Goal: Task Accomplishment & Management: Use online tool/utility

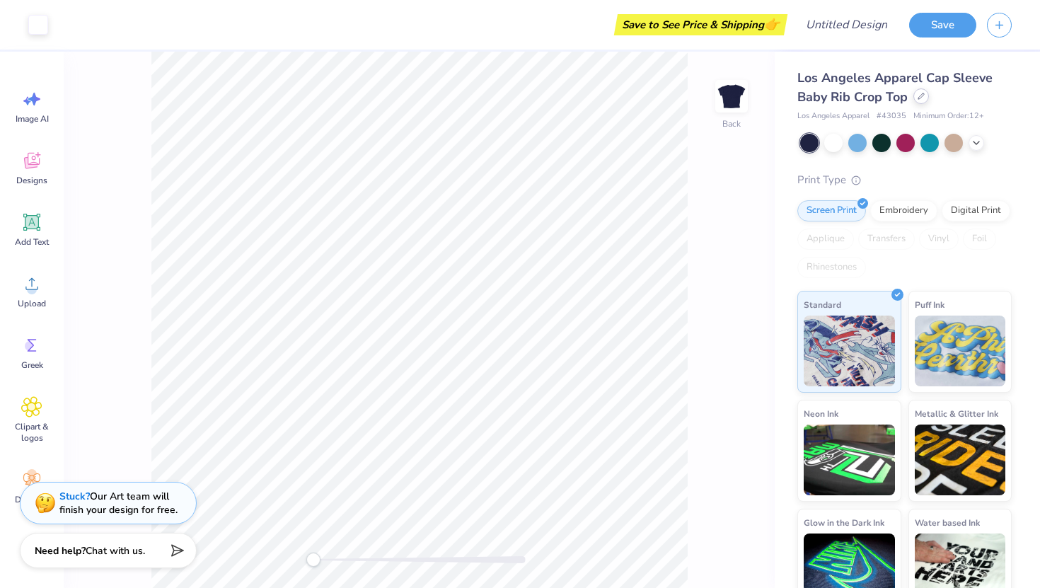
click at [923, 95] on icon at bounding box center [921, 96] width 7 height 7
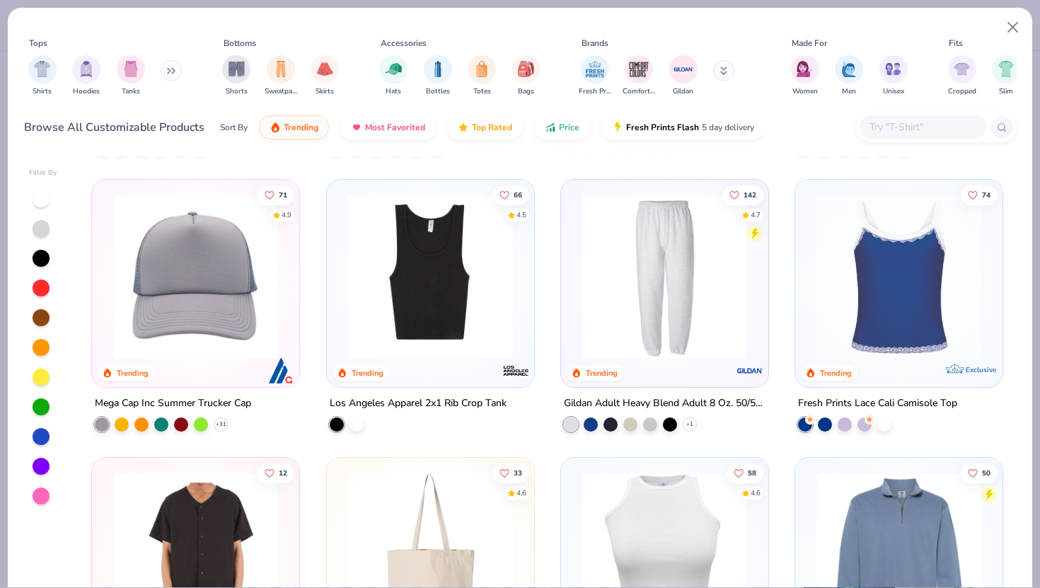
scroll to position [3590, 0]
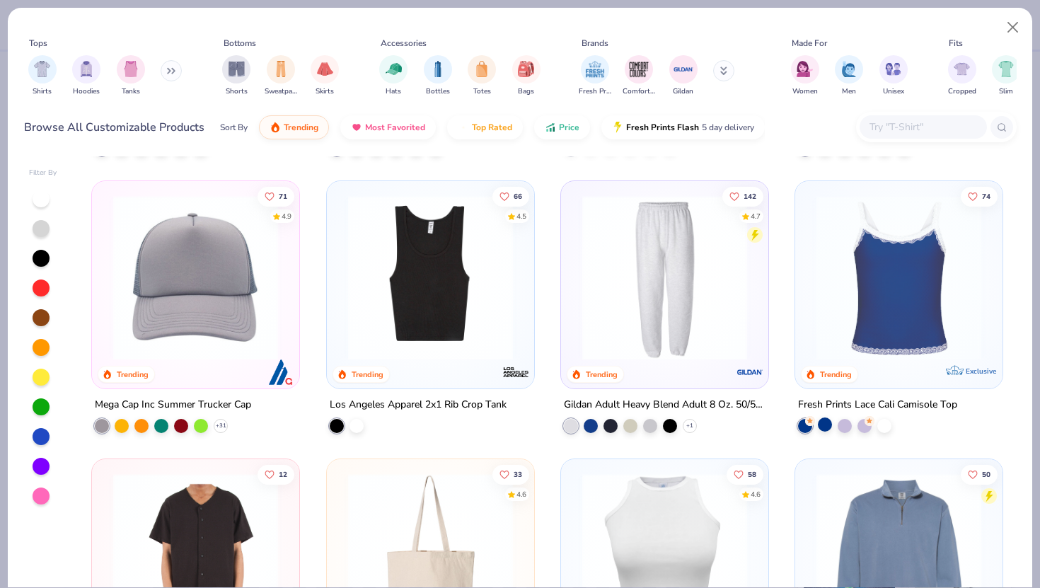
click at [825, 428] on div at bounding box center [825, 424] width 14 height 14
click at [838, 421] on div at bounding box center [845, 424] width 14 height 14
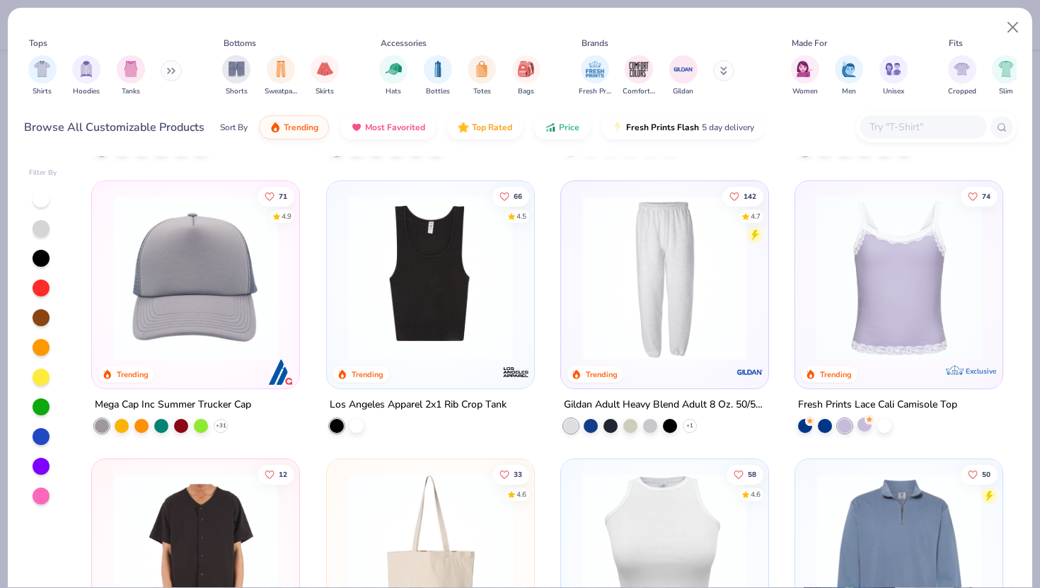
click at [862, 426] on div at bounding box center [864, 424] width 14 height 14
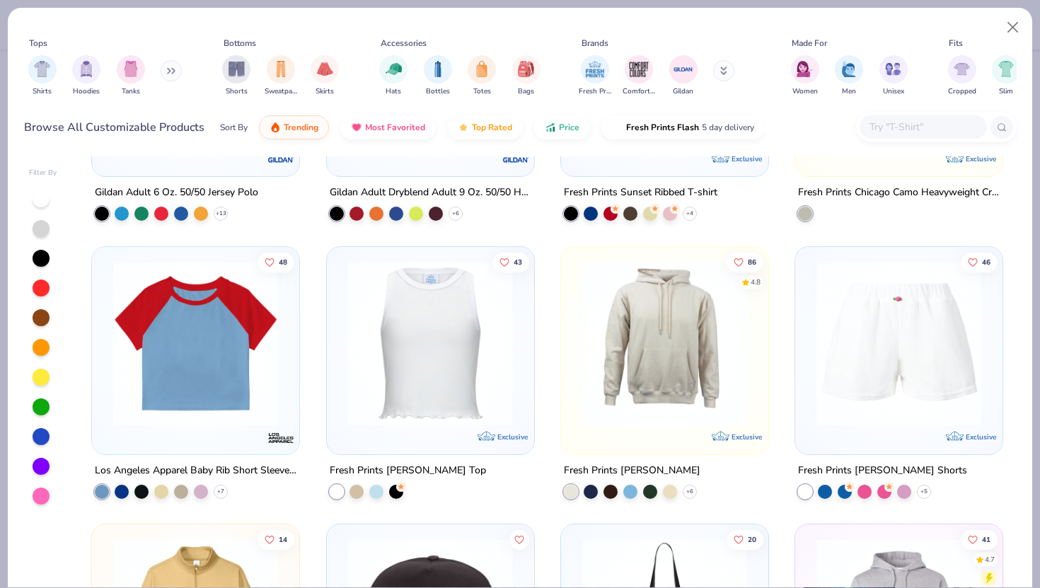
scroll to position [4914, 0]
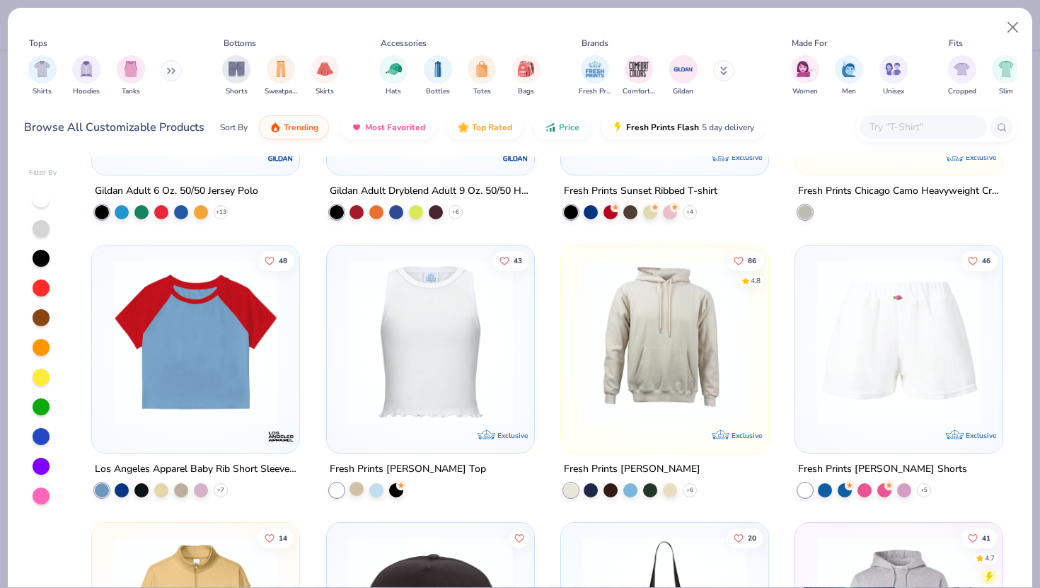
click at [359, 487] on div at bounding box center [356, 489] width 14 height 14
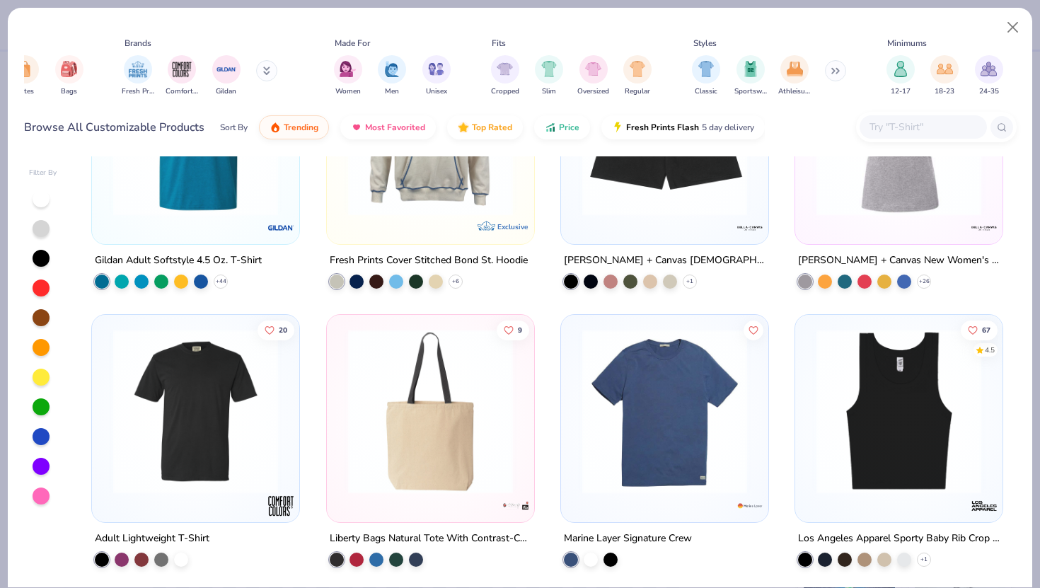
scroll to position [0, 467]
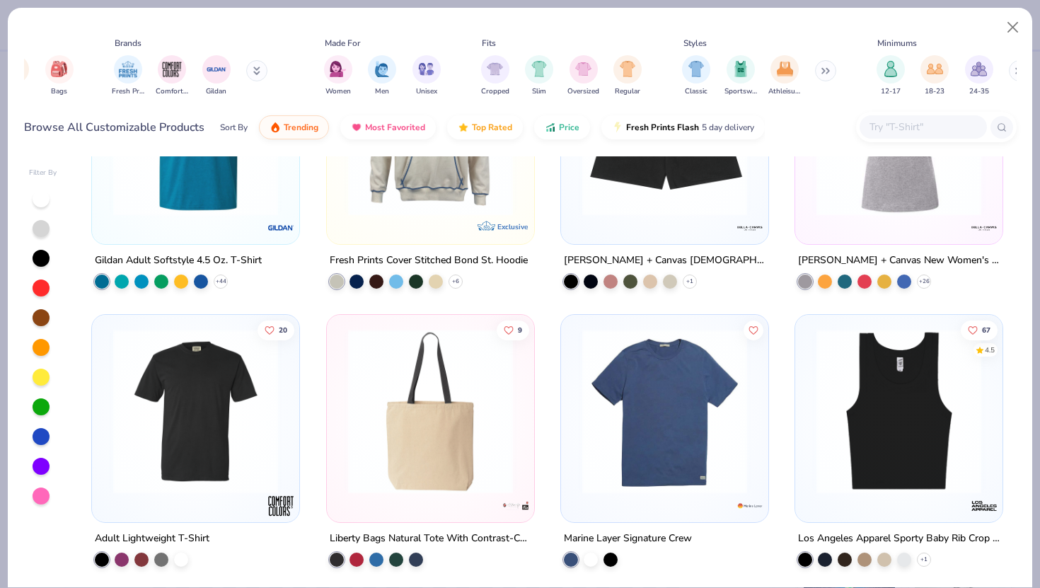
click at [824, 69] on icon at bounding box center [823, 71] width 2 height 5
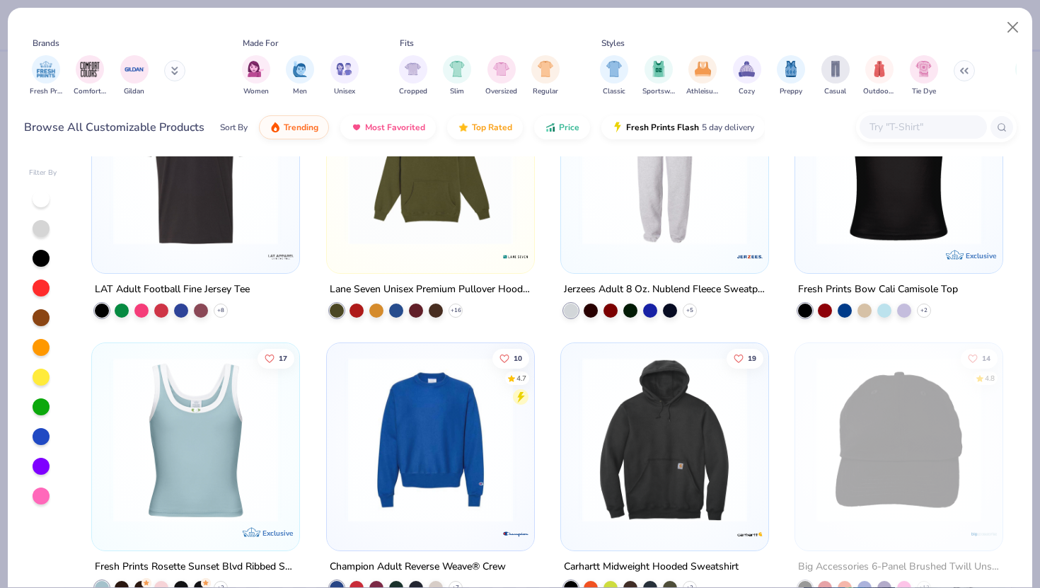
scroll to position [10058, 0]
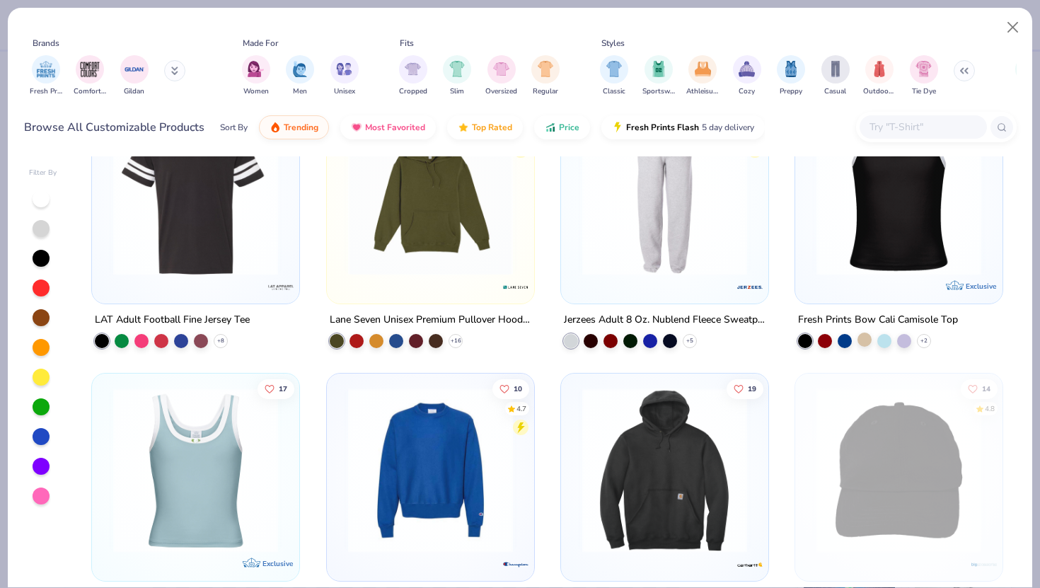
click at [863, 340] on div at bounding box center [864, 340] width 14 height 14
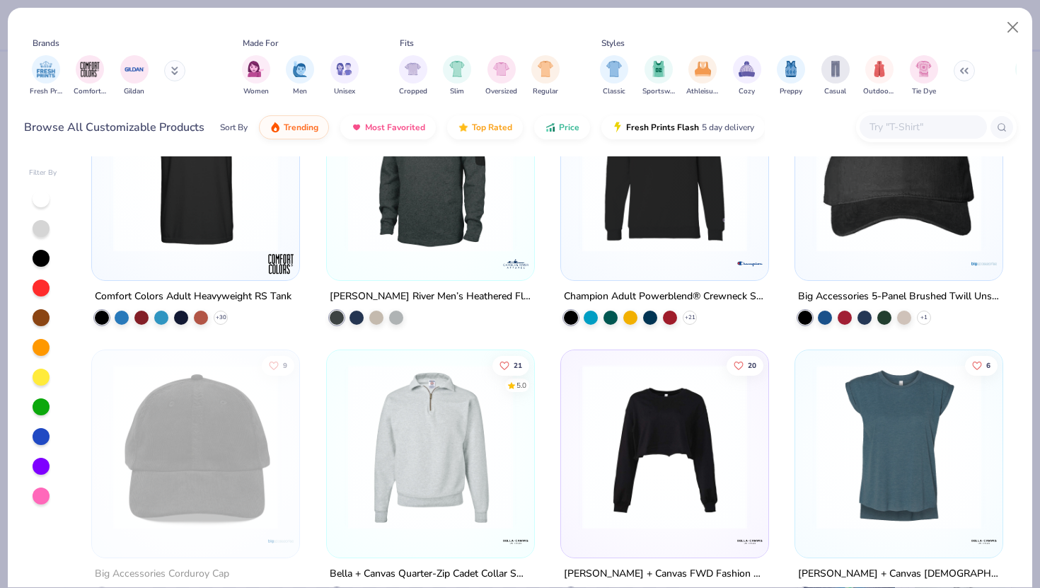
scroll to position [15571, 0]
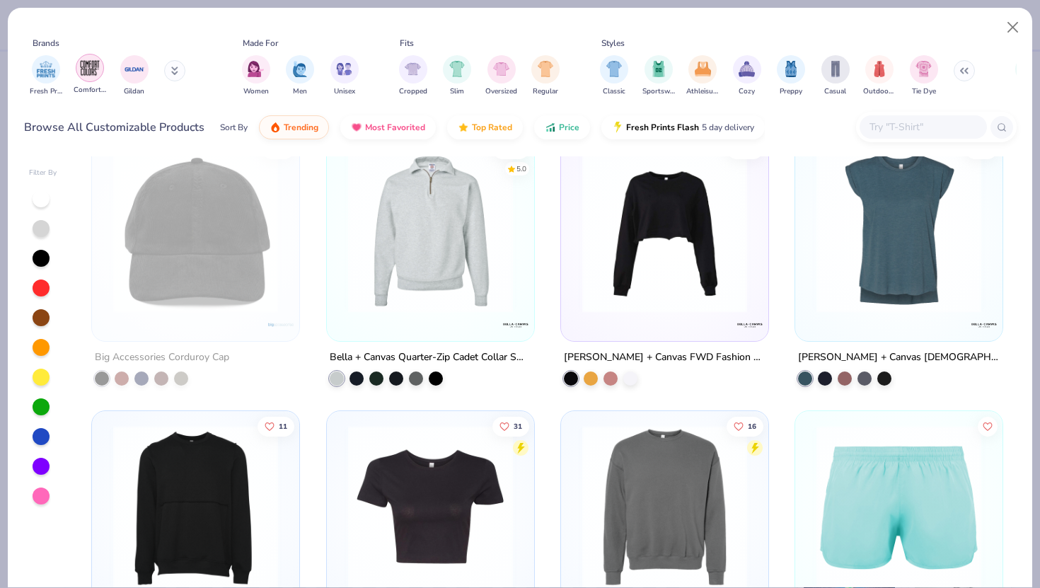
click at [93, 67] on img "filter for Comfort Colors" at bounding box center [89, 67] width 21 height 21
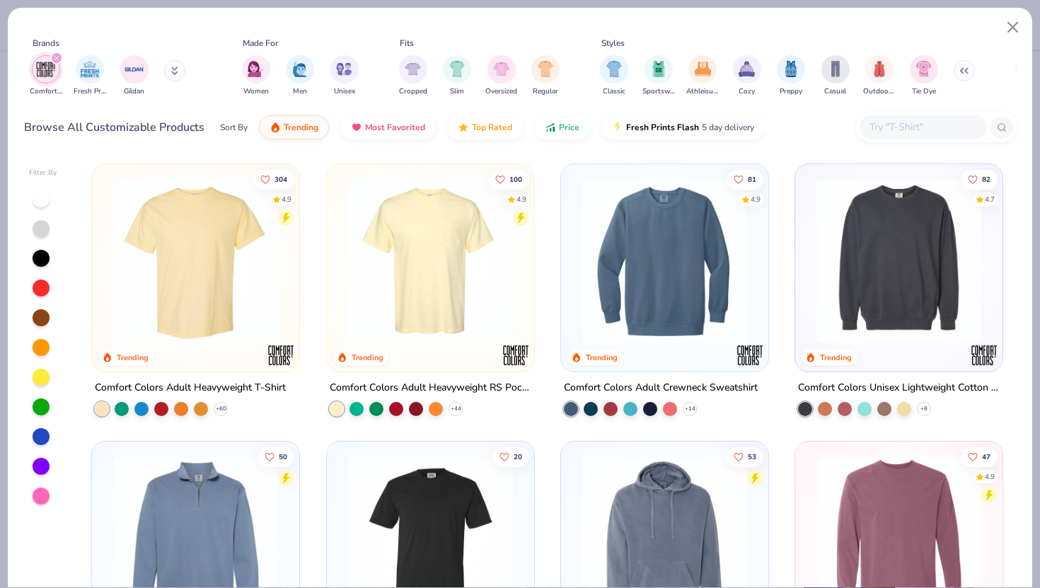
click at [175, 74] on icon at bounding box center [174, 71] width 7 height 8
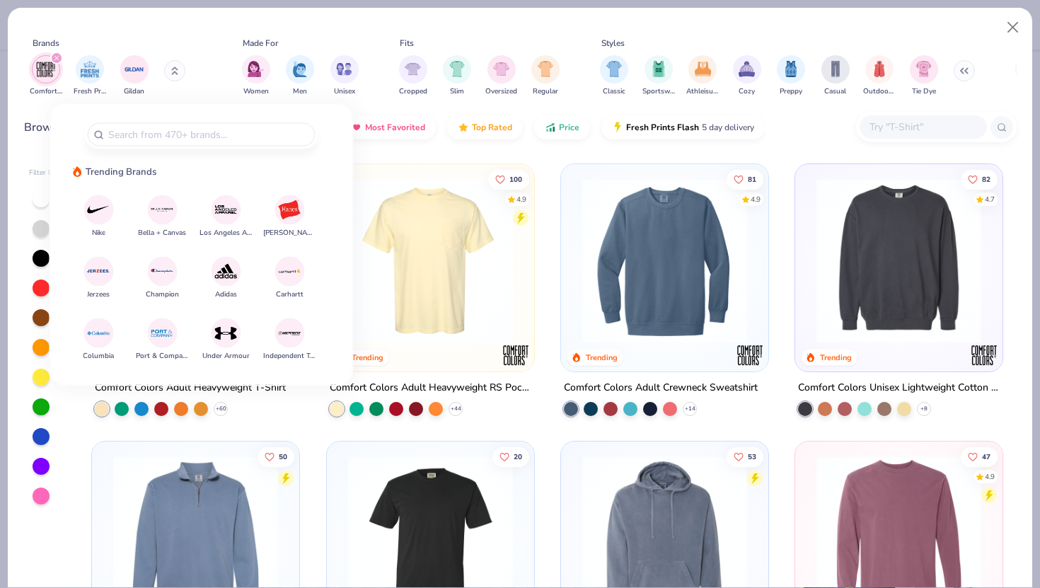
click at [167, 35] on div "Tops Shirts Hoodies Tanks Bottoms Shorts Sweatpants Skirts Accessories Hats Bot…" at bounding box center [520, 70] width 993 height 76
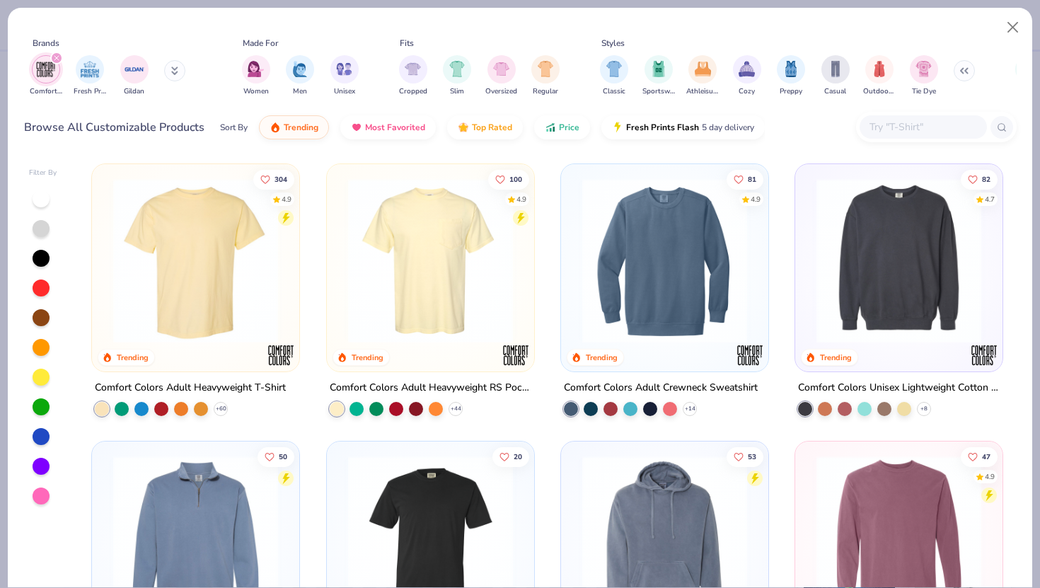
click at [57, 55] on icon "filter for Comfort Colors" at bounding box center [57, 58] width 6 height 6
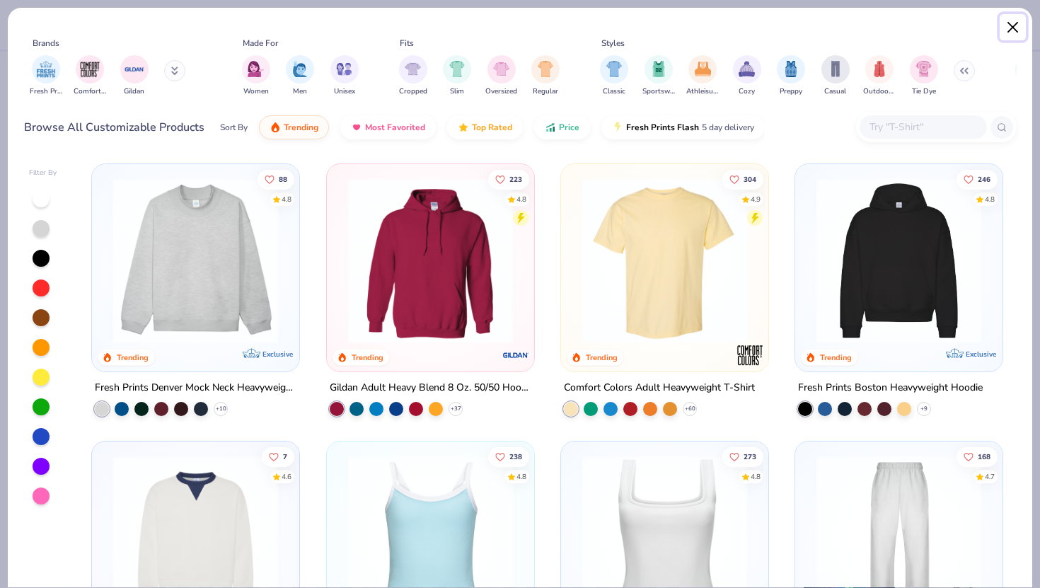
click at [1011, 24] on button "Close" at bounding box center [1013, 27] width 27 height 27
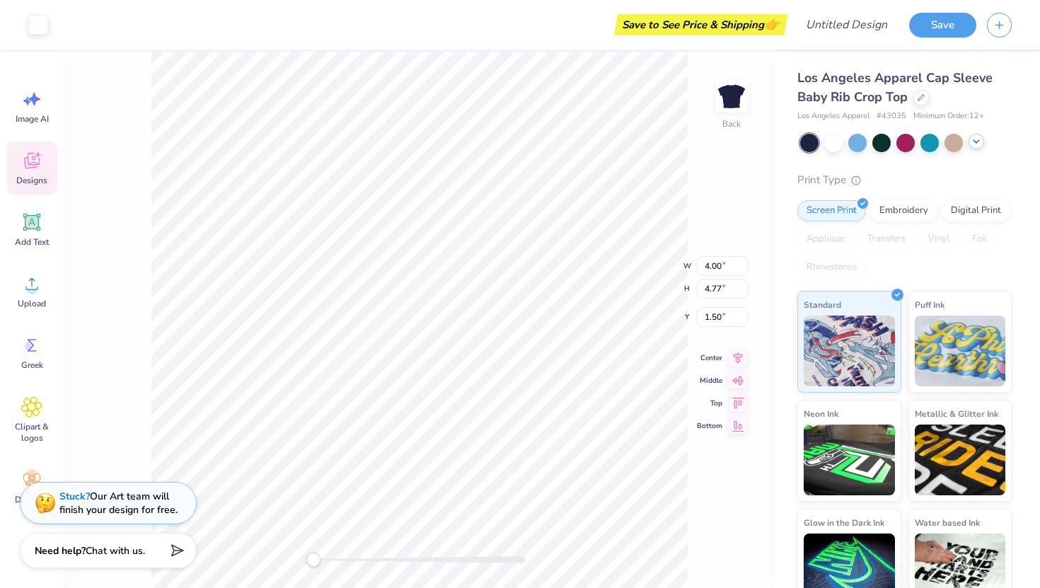
click at [976, 139] on icon at bounding box center [976, 141] width 11 height 11
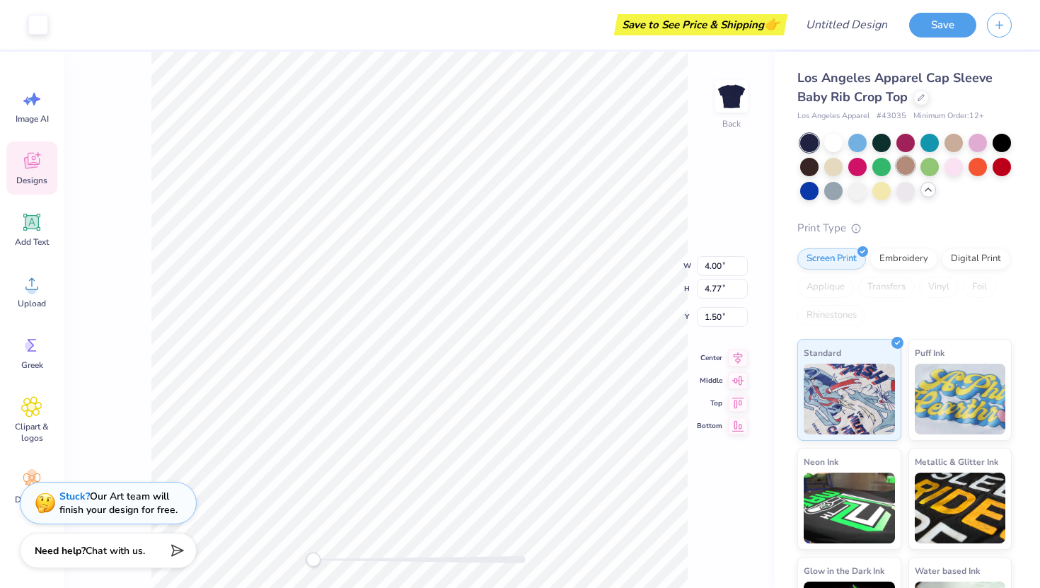
click at [908, 164] on div at bounding box center [905, 165] width 18 height 18
click at [804, 166] on div at bounding box center [809, 165] width 18 height 18
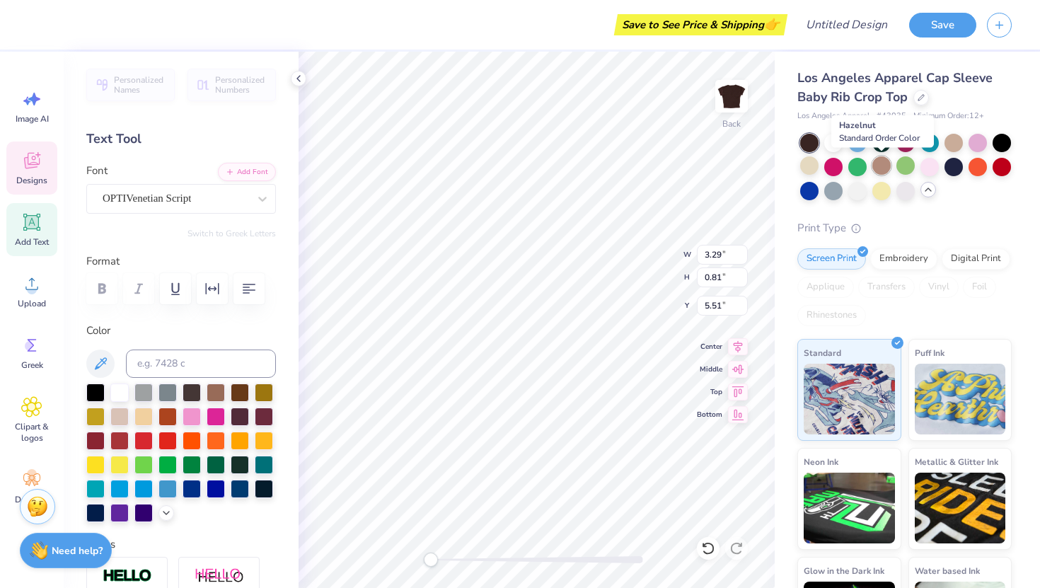
click at [877, 163] on div at bounding box center [881, 165] width 18 height 18
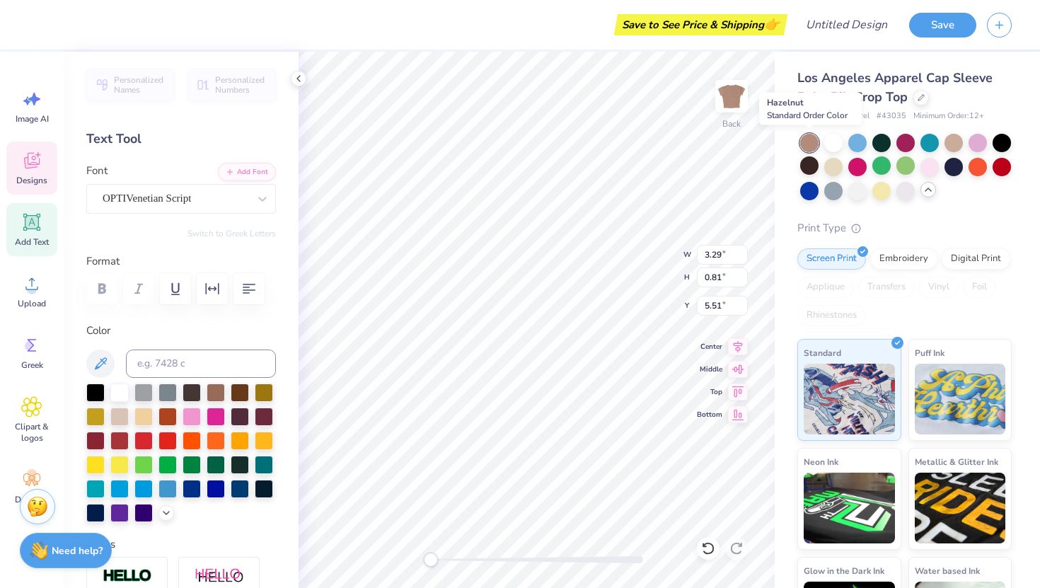
click at [817, 146] on div at bounding box center [809, 143] width 18 height 18
click at [833, 147] on div at bounding box center [833, 141] width 18 height 18
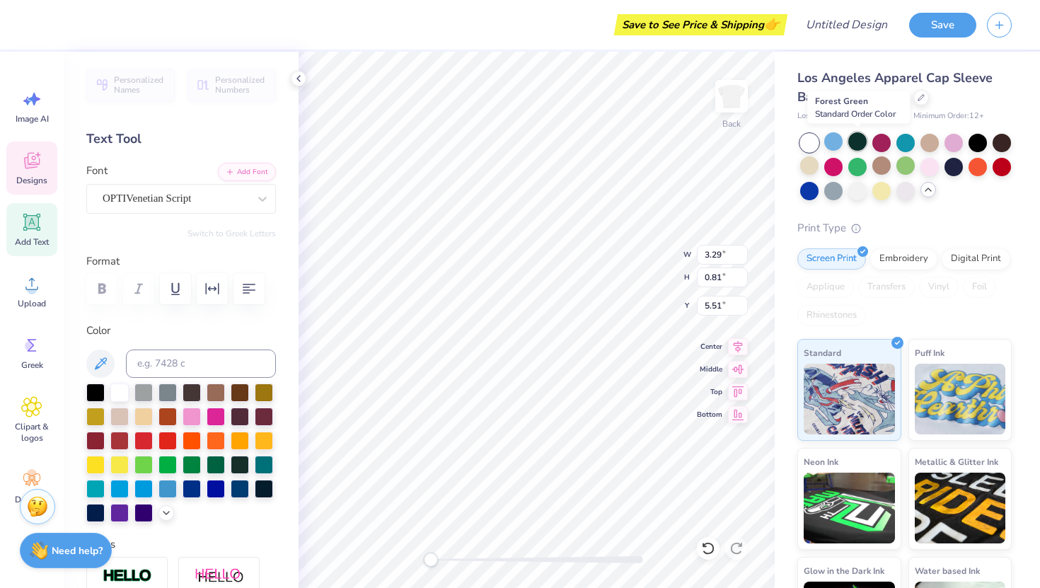
click at [853, 144] on div at bounding box center [857, 141] width 18 height 18
click at [886, 143] on div at bounding box center [881, 141] width 18 height 18
click at [908, 144] on div at bounding box center [905, 141] width 18 height 18
click at [932, 143] on div at bounding box center [929, 141] width 18 height 18
click at [966, 148] on div at bounding box center [906, 167] width 212 height 67
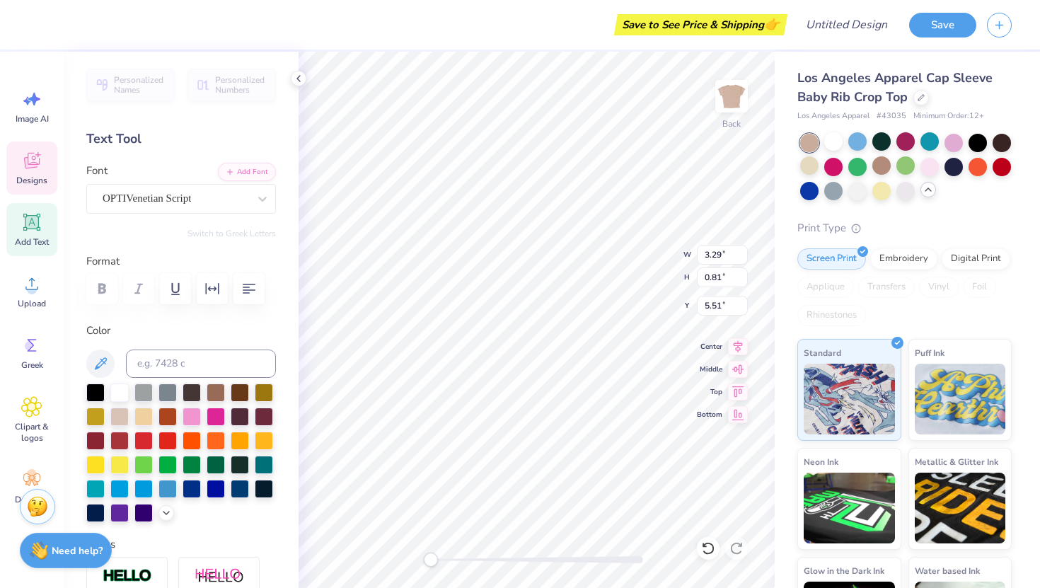
click at [964, 148] on div at bounding box center [906, 167] width 212 height 67
click at [961, 145] on div at bounding box center [953, 141] width 18 height 18
click at [979, 144] on div at bounding box center [978, 141] width 18 height 18
click at [1000, 144] on div at bounding box center [1002, 141] width 18 height 18
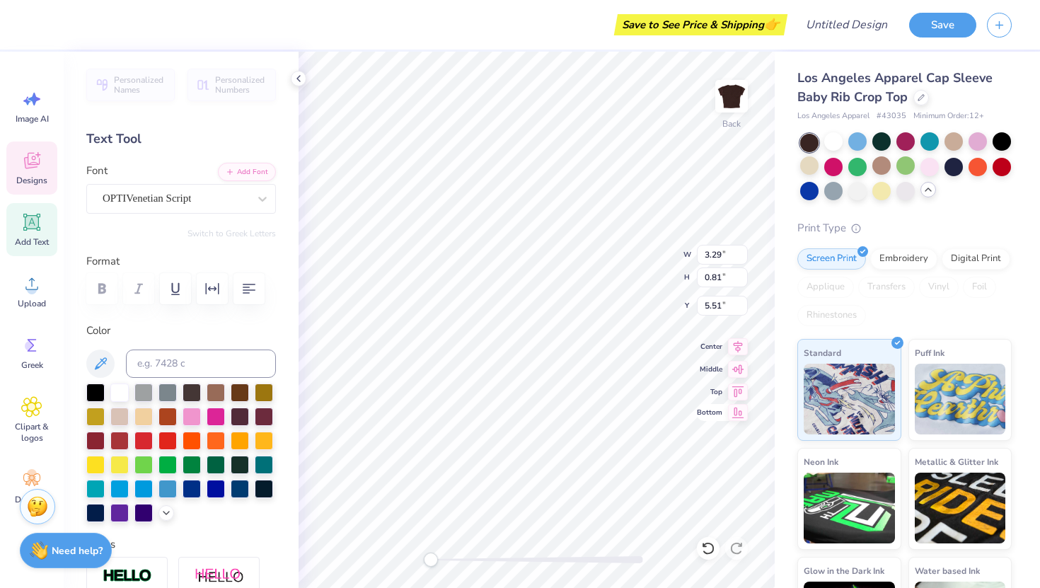
type textarea "Kappa Delta"
type textarea "EST. 1897"
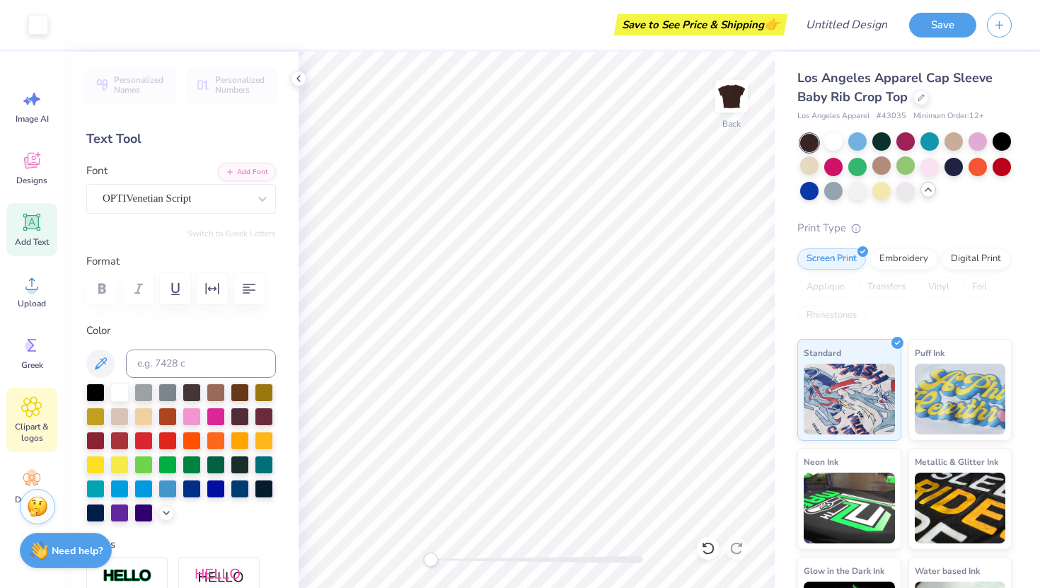
click at [33, 407] on icon at bounding box center [32, 407] width 8 height 8
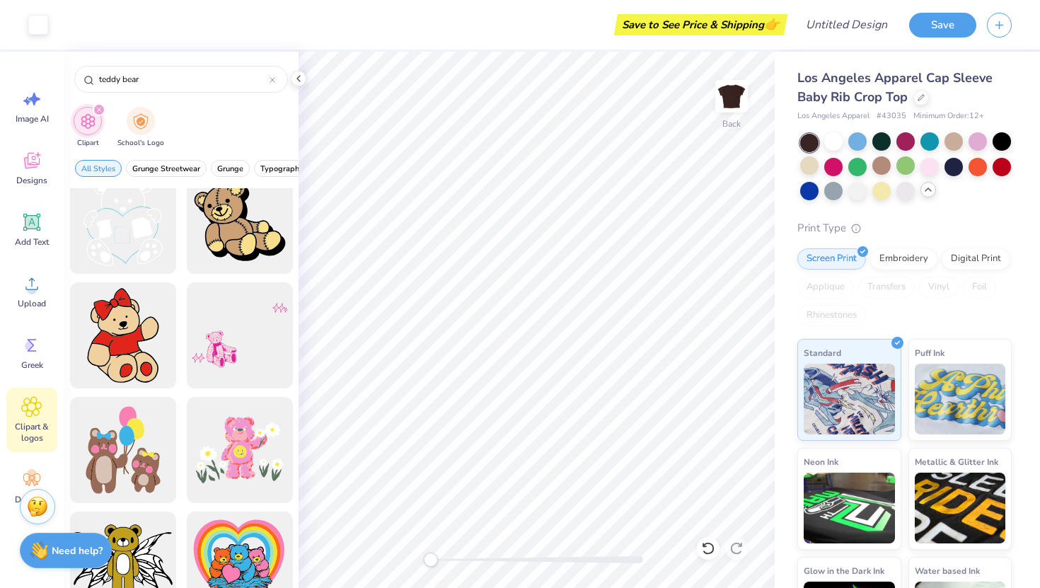
scroll to position [0, 0]
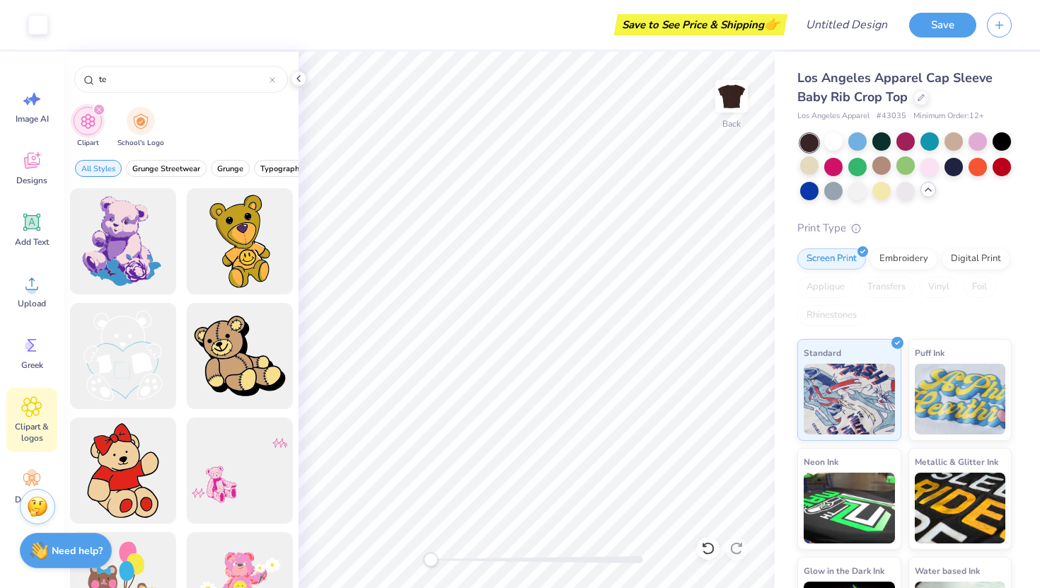
type input "t"
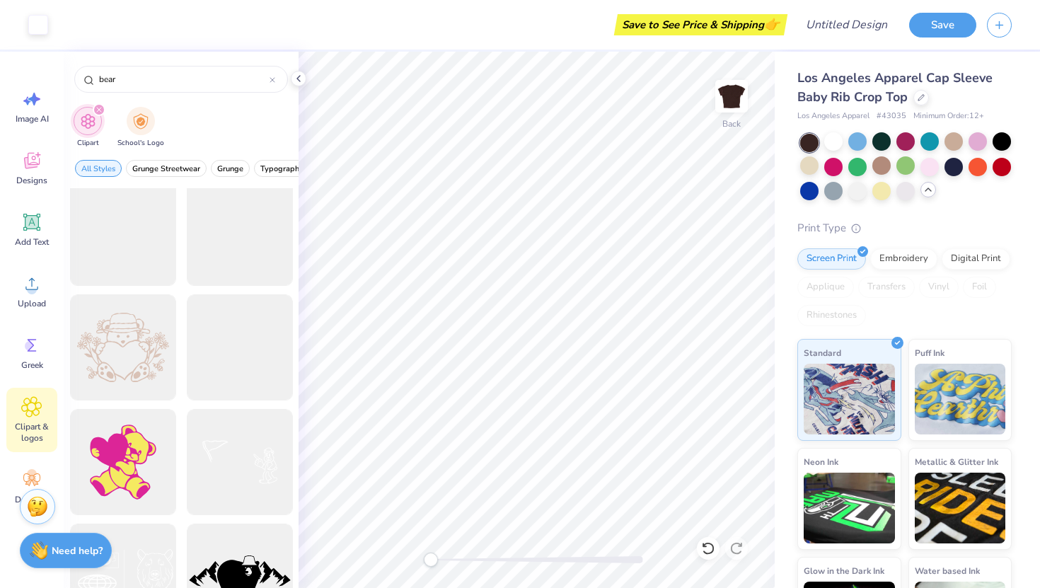
scroll to position [2224, 0]
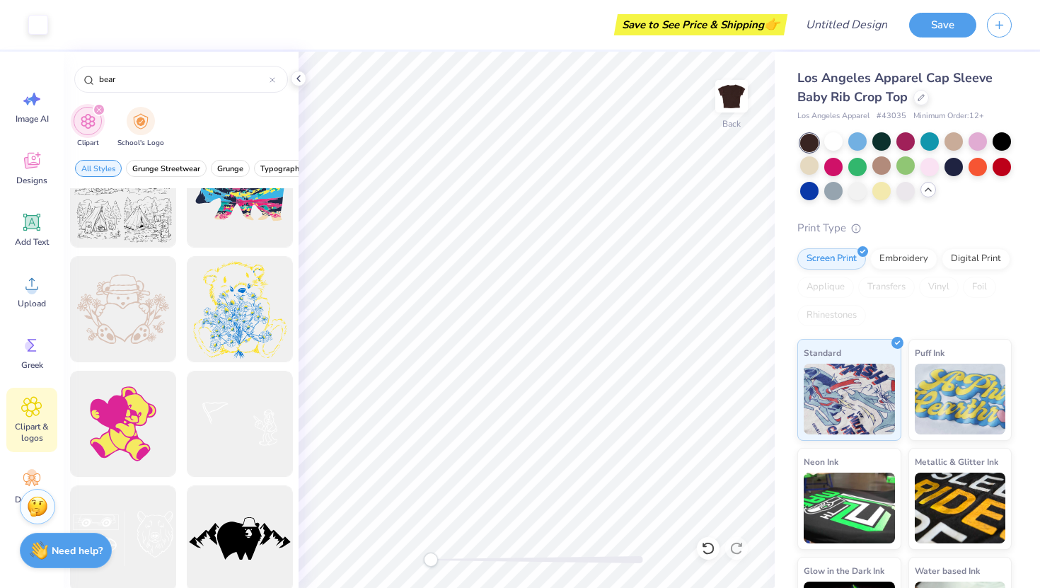
type input "bear"
click at [218, 289] on div at bounding box center [240, 309] width 106 height 106
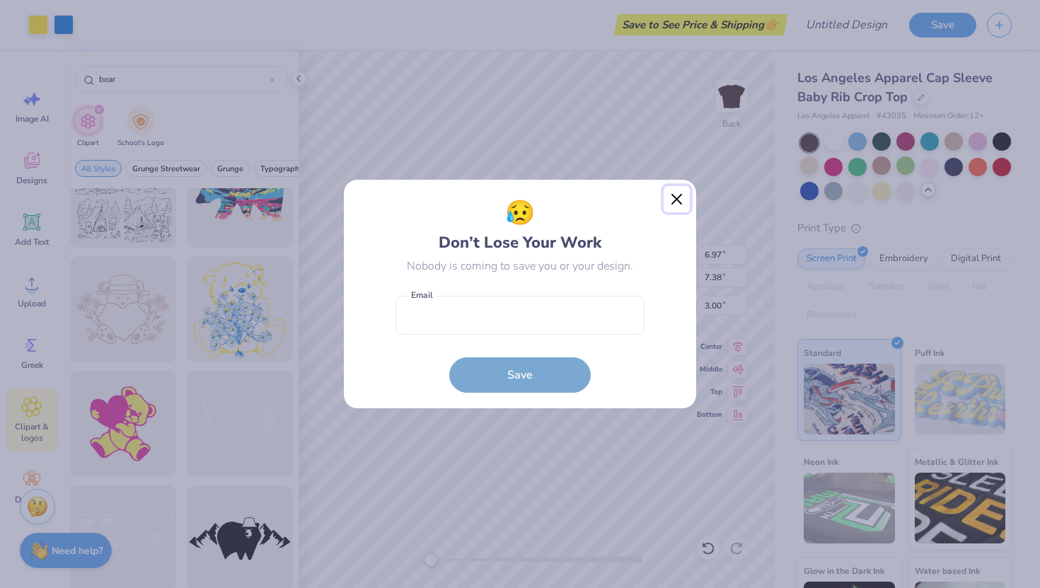
click at [679, 195] on button "Close" at bounding box center [677, 199] width 27 height 27
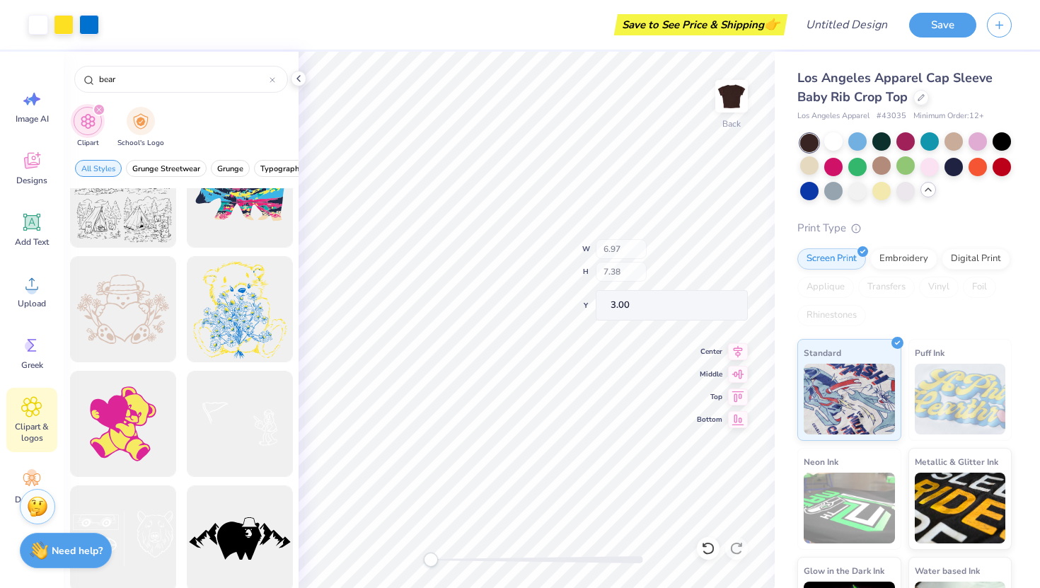
type input "4.00"
type input "3.47"
type input "2.08"
